Goal: Navigation & Orientation: Find specific page/section

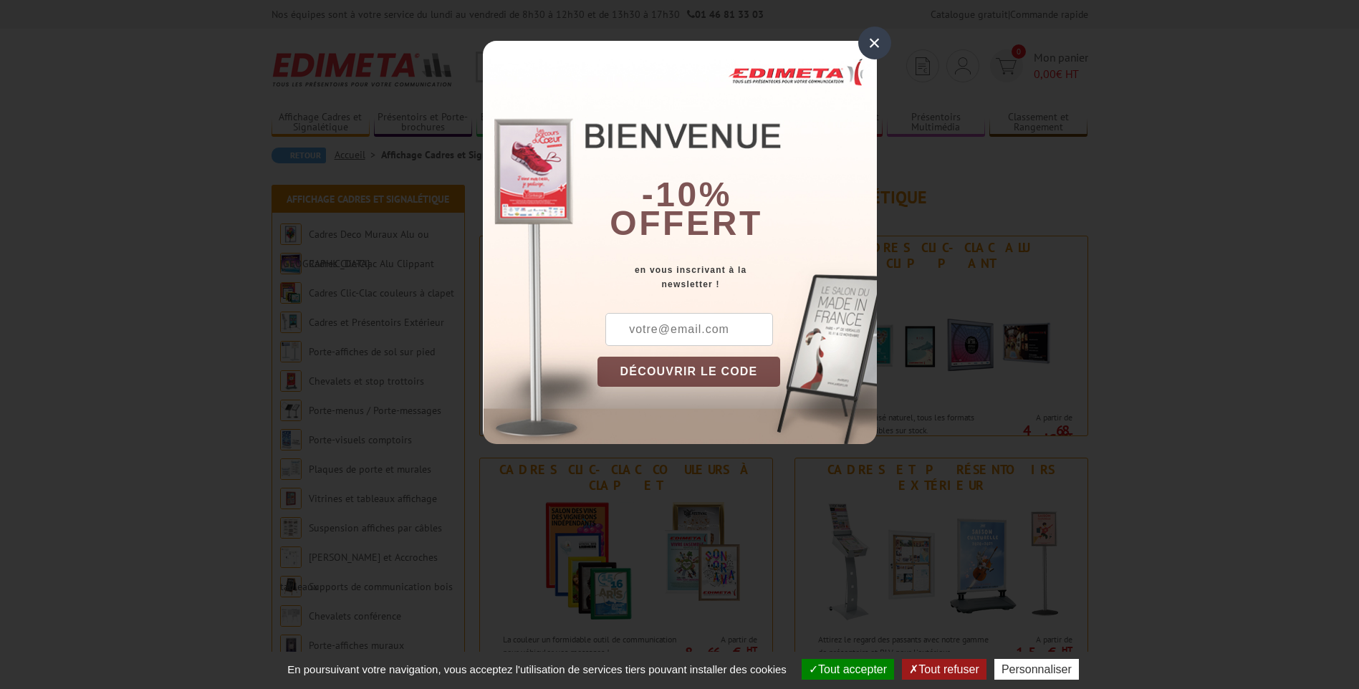
click at [868, 48] on div "×" at bounding box center [874, 43] width 33 height 33
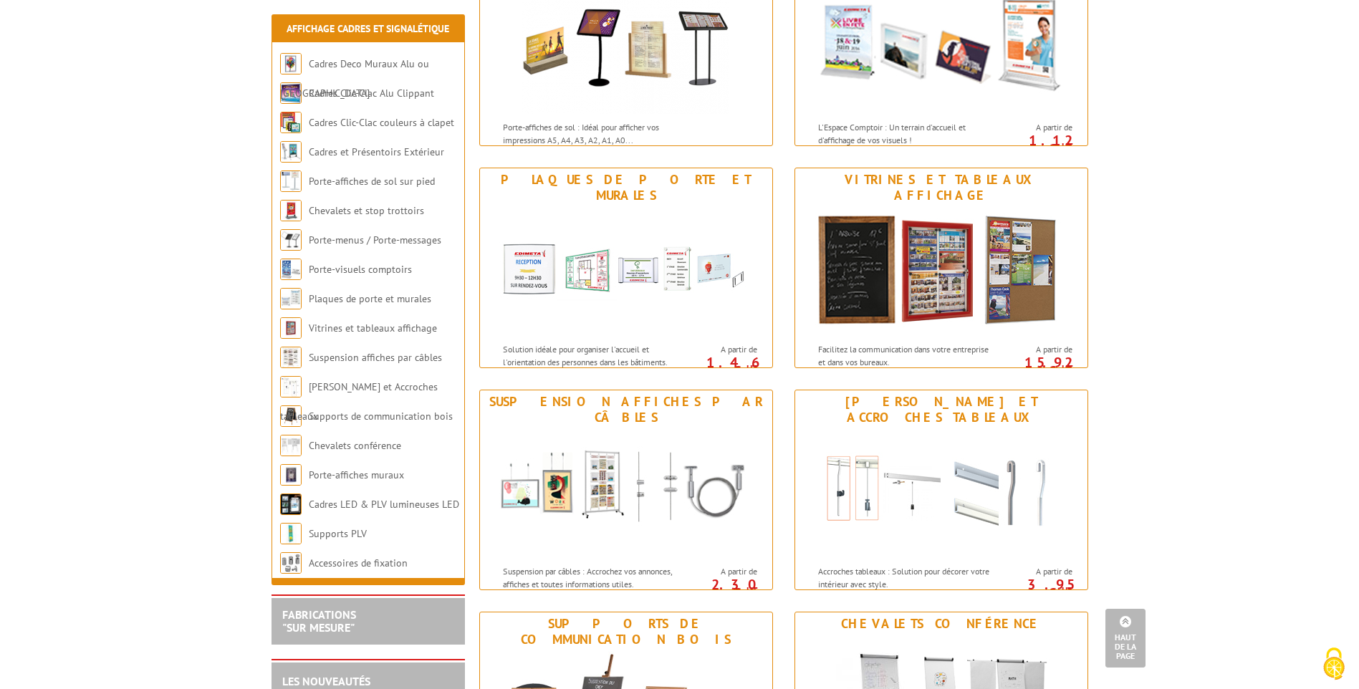
scroll to position [931, 0]
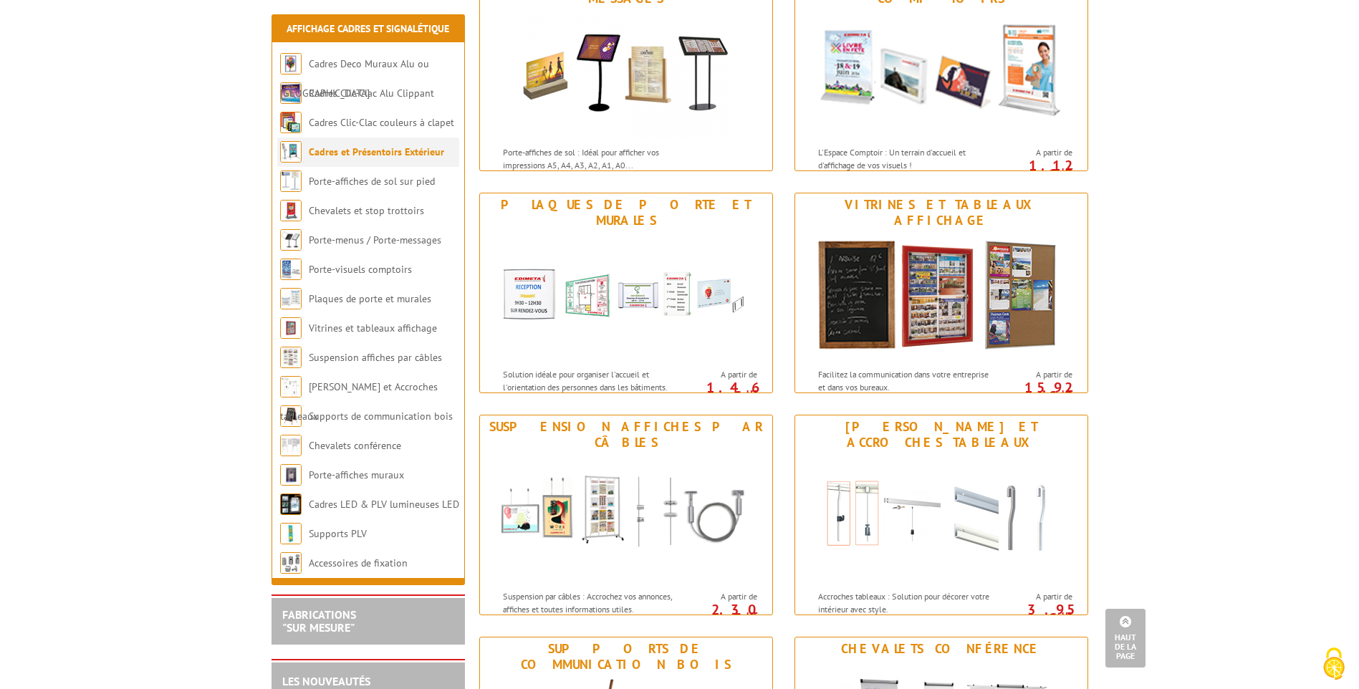
click at [323, 159] on li "Cadres et Présentoirs Extérieur" at bounding box center [368, 152] width 182 height 29
click at [345, 148] on link "Cadres et Présentoirs Extérieur" at bounding box center [376, 151] width 135 height 13
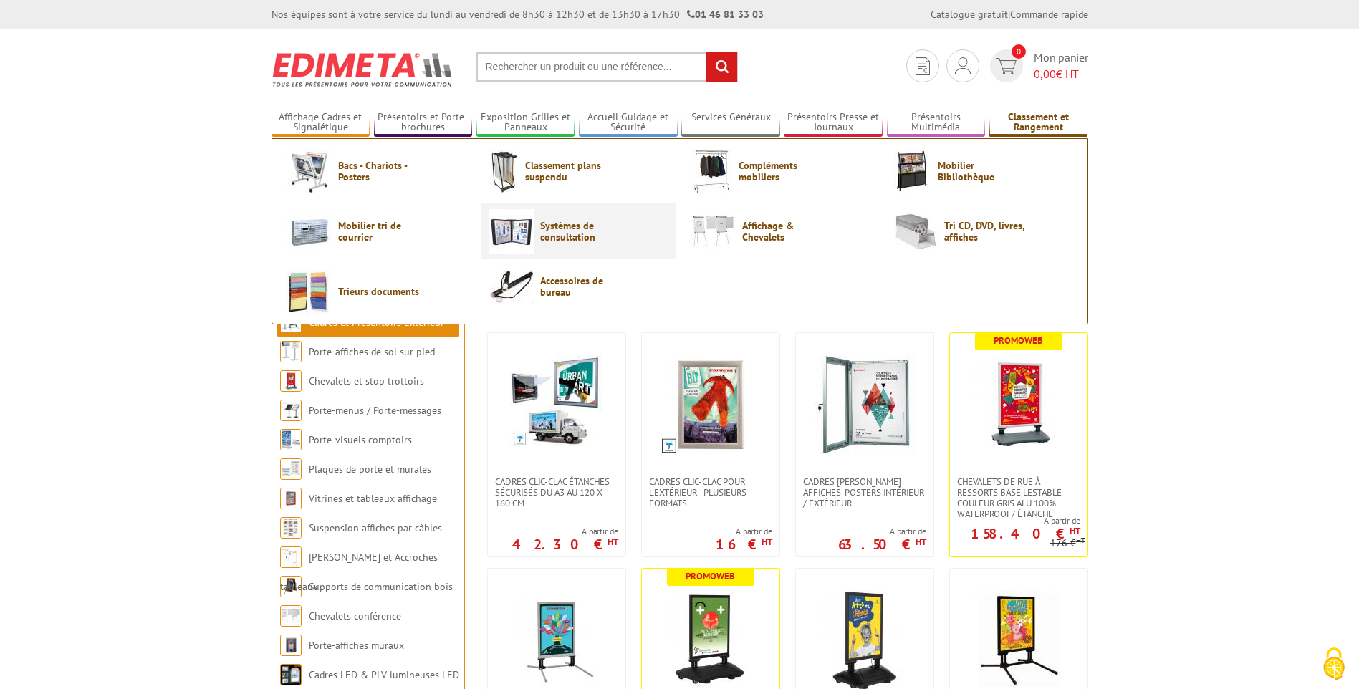
click at [533, 231] on img at bounding box center [511, 231] width 44 height 44
